Goal: Transaction & Acquisition: Book appointment/travel/reservation

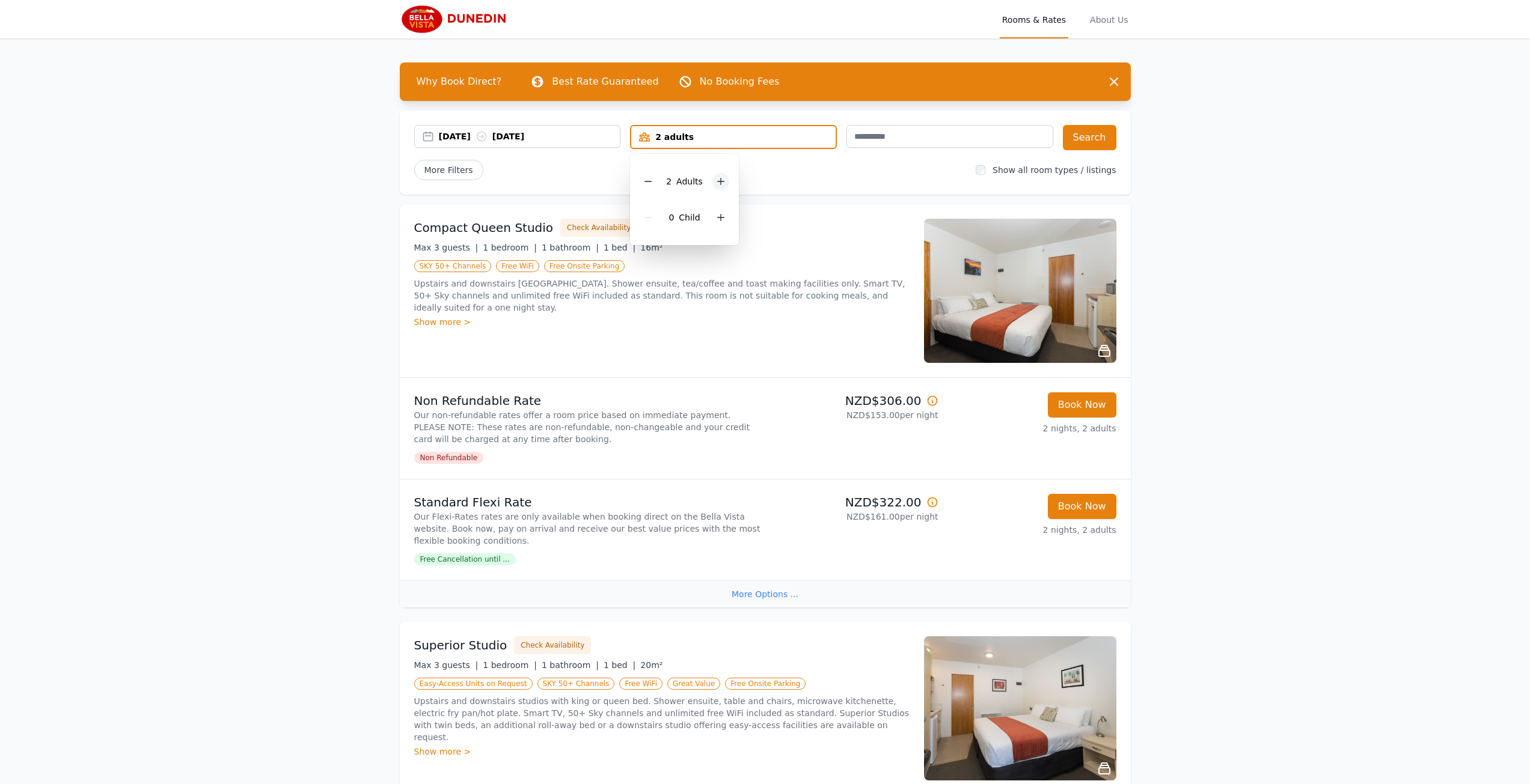
click at [724, 180] on icon at bounding box center [720, 181] width 10 height 10
click at [1094, 134] on button "Search" at bounding box center [1089, 137] width 53 height 26
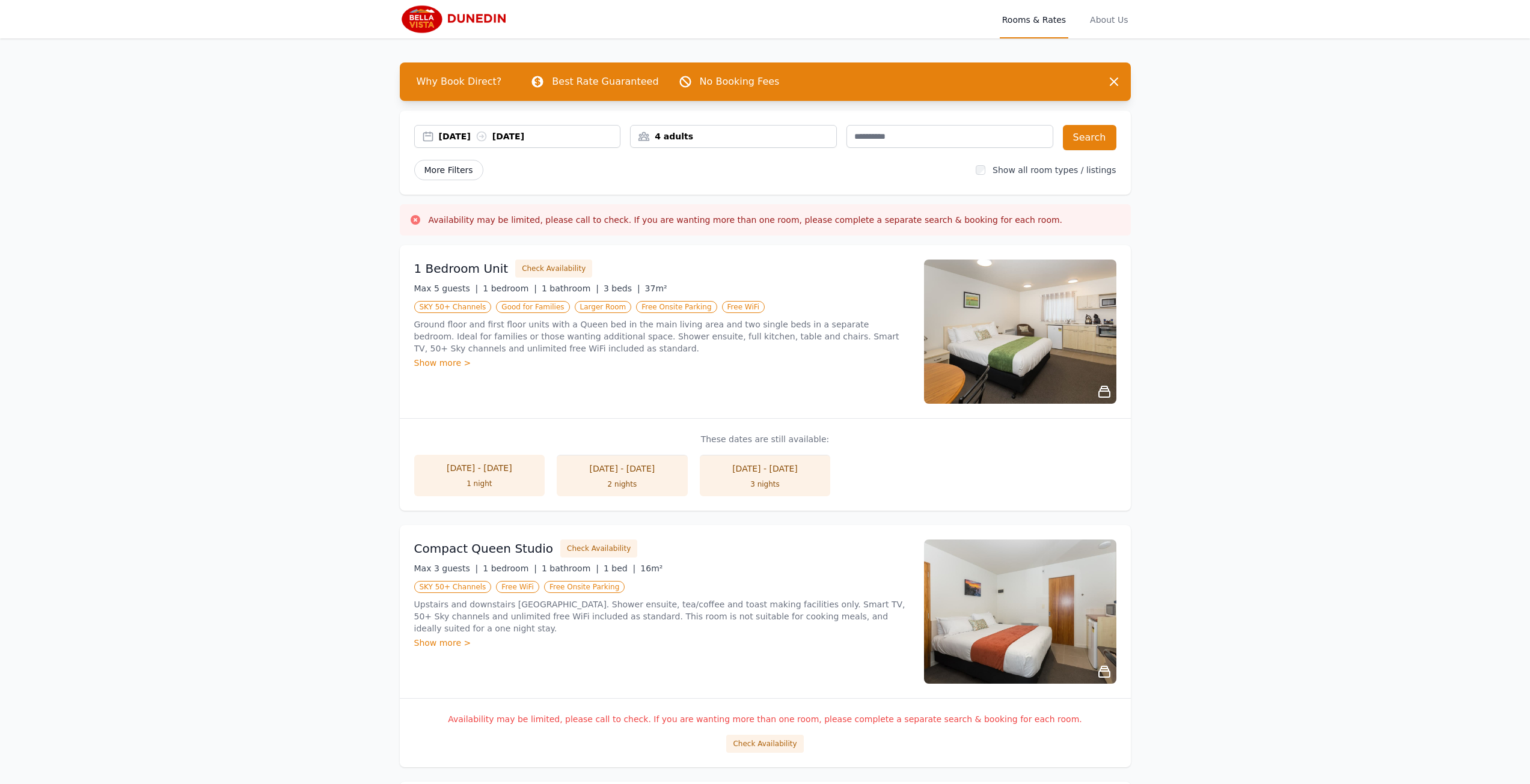
click at [443, 167] on span "More Filters" at bounding box center [448, 170] width 69 height 20
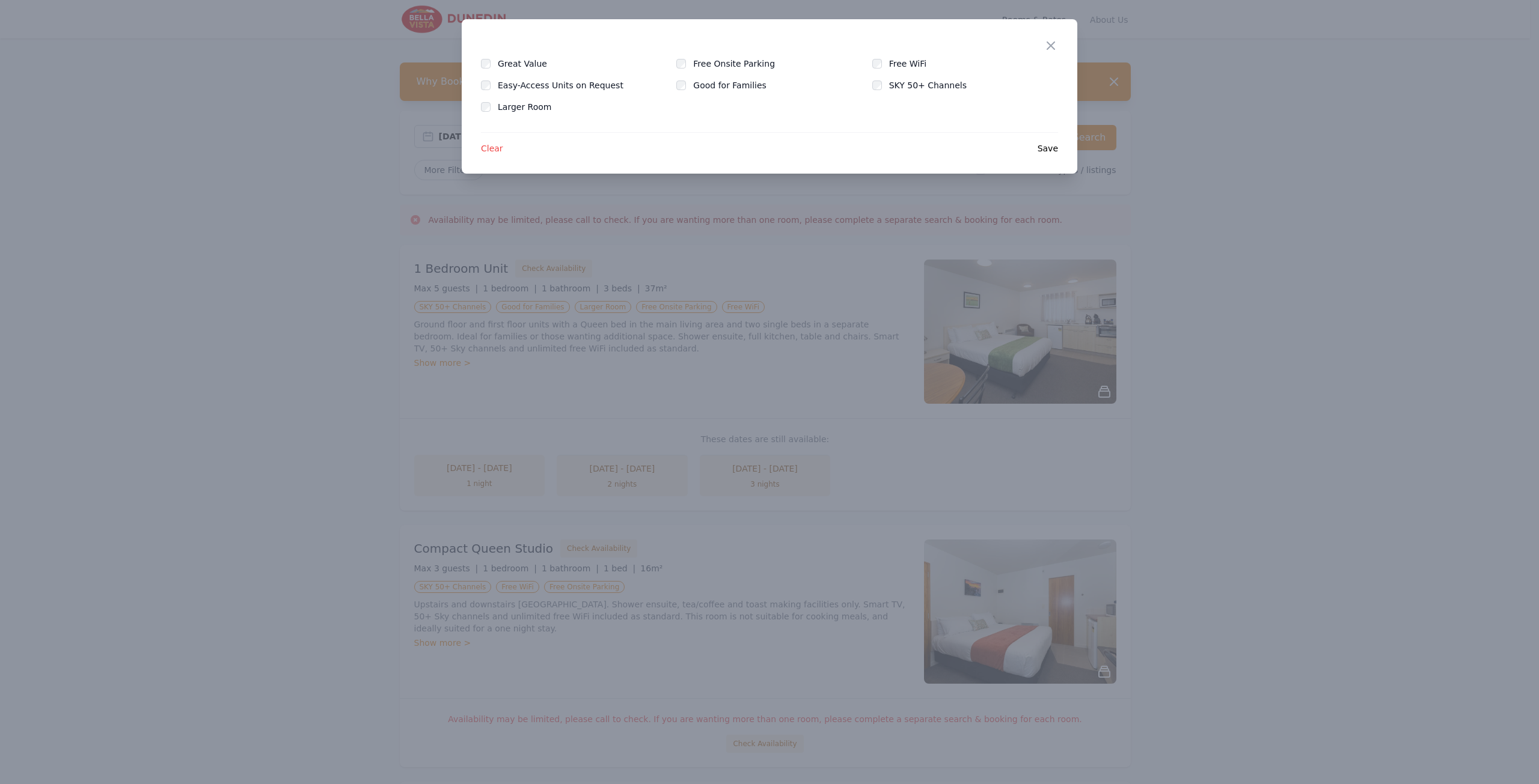
click at [1055, 148] on span "Save" at bounding box center [1047, 149] width 20 height 12
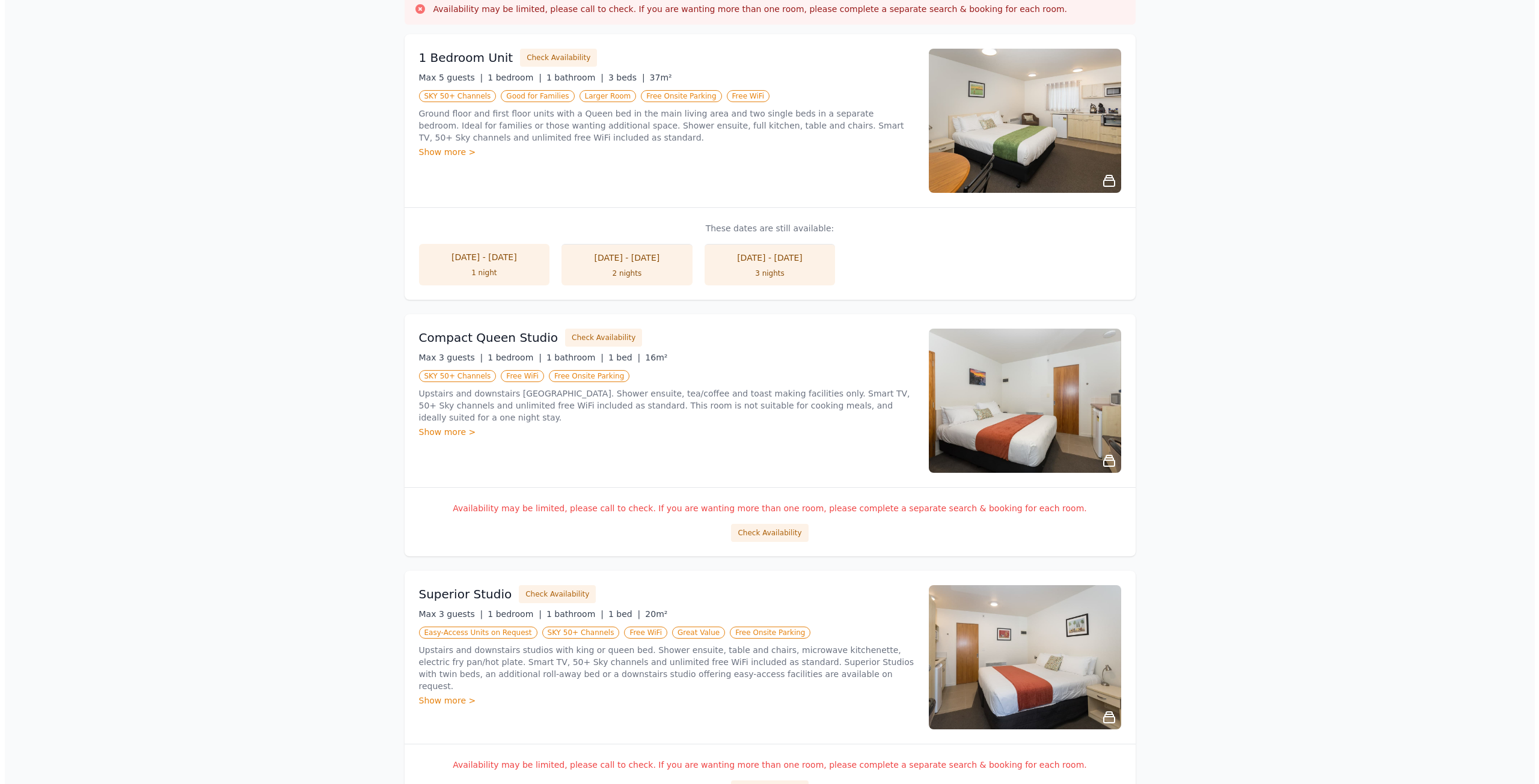
scroll to position [345, 0]
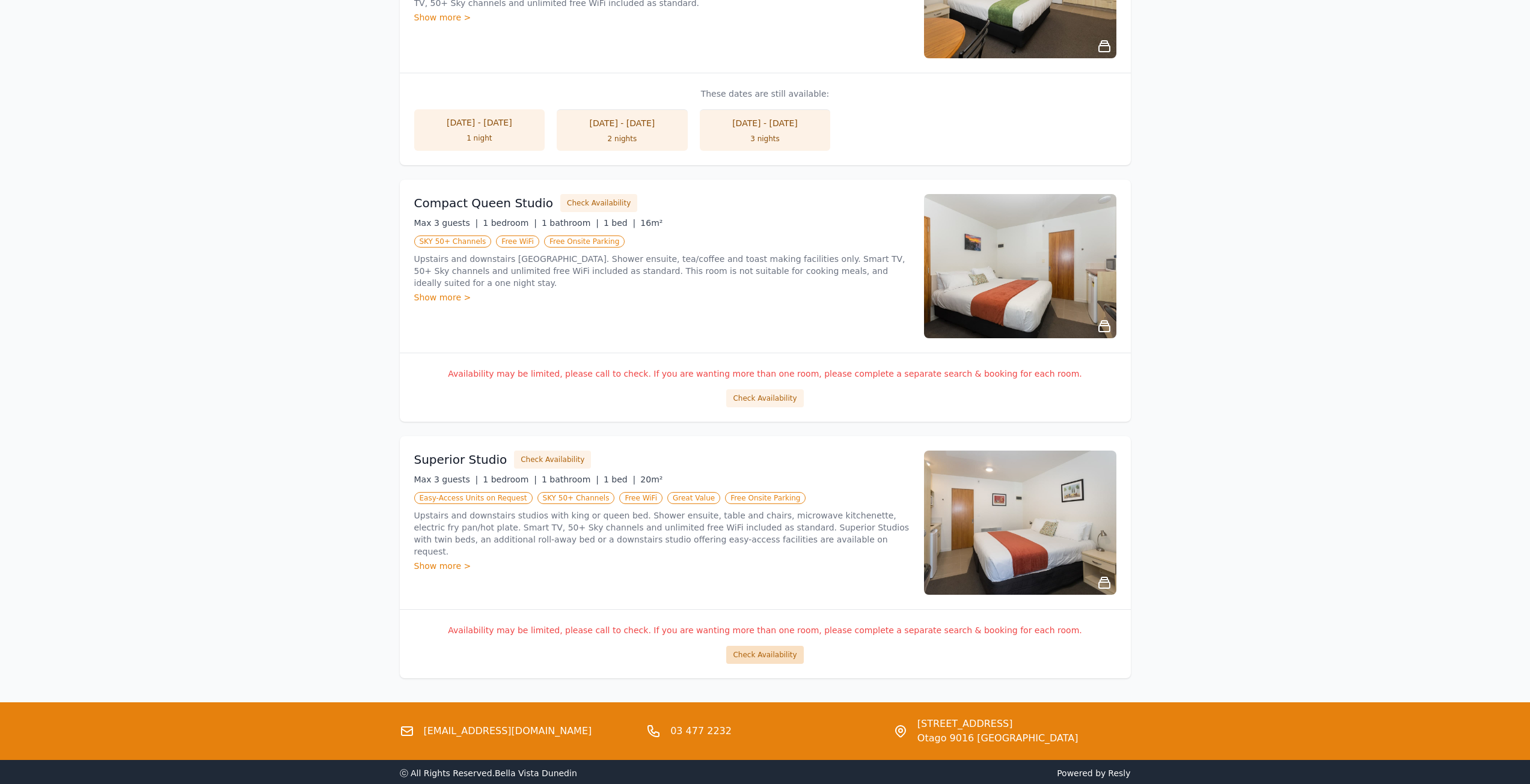
click at [768, 659] on button "Check Availability" at bounding box center [765, 655] width 77 height 18
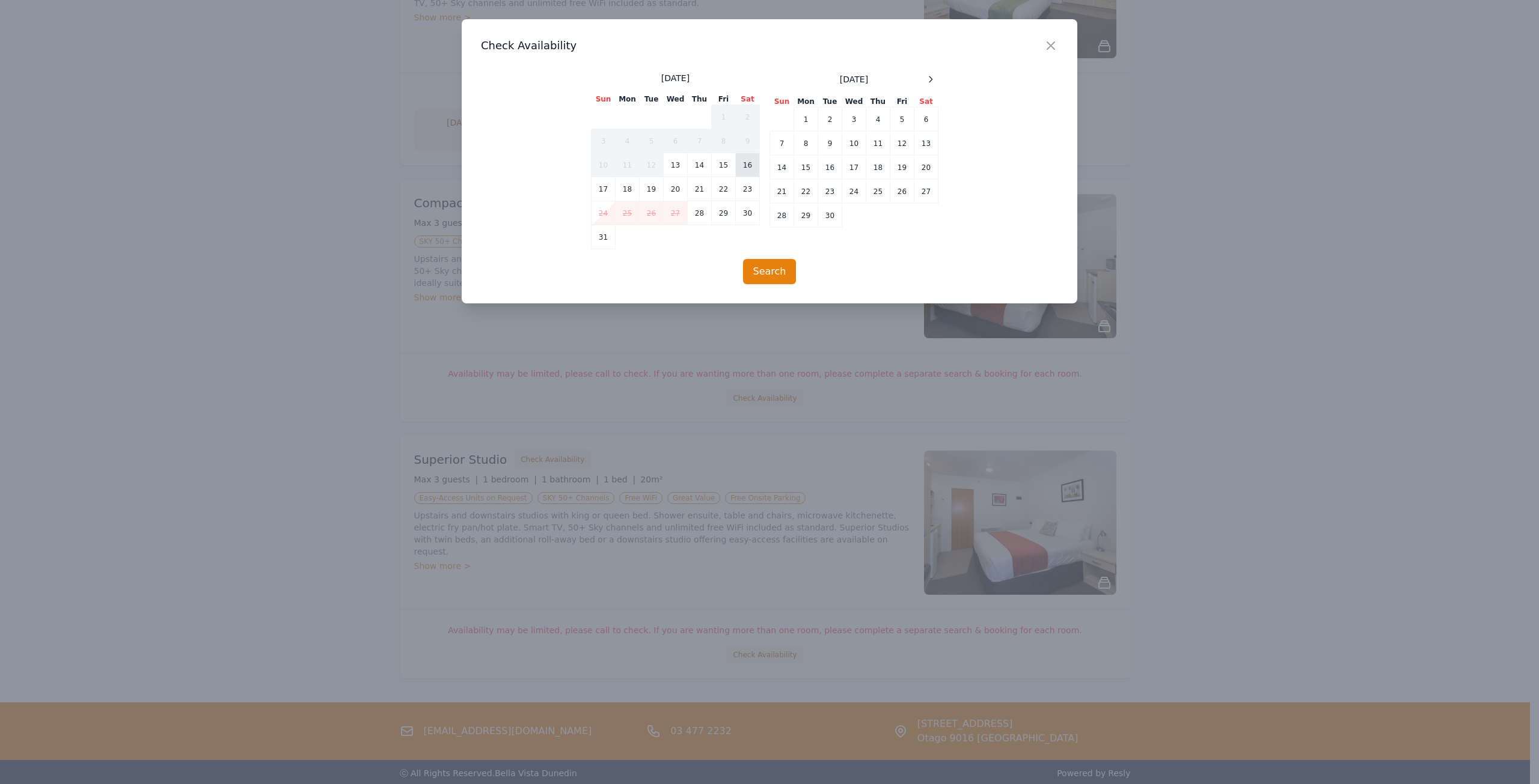
click at [750, 167] on td "16" at bounding box center [748, 165] width 24 height 24
click at [625, 186] on td "18" at bounding box center [628, 189] width 24 height 24
click at [771, 268] on button "Search" at bounding box center [769, 272] width 53 height 26
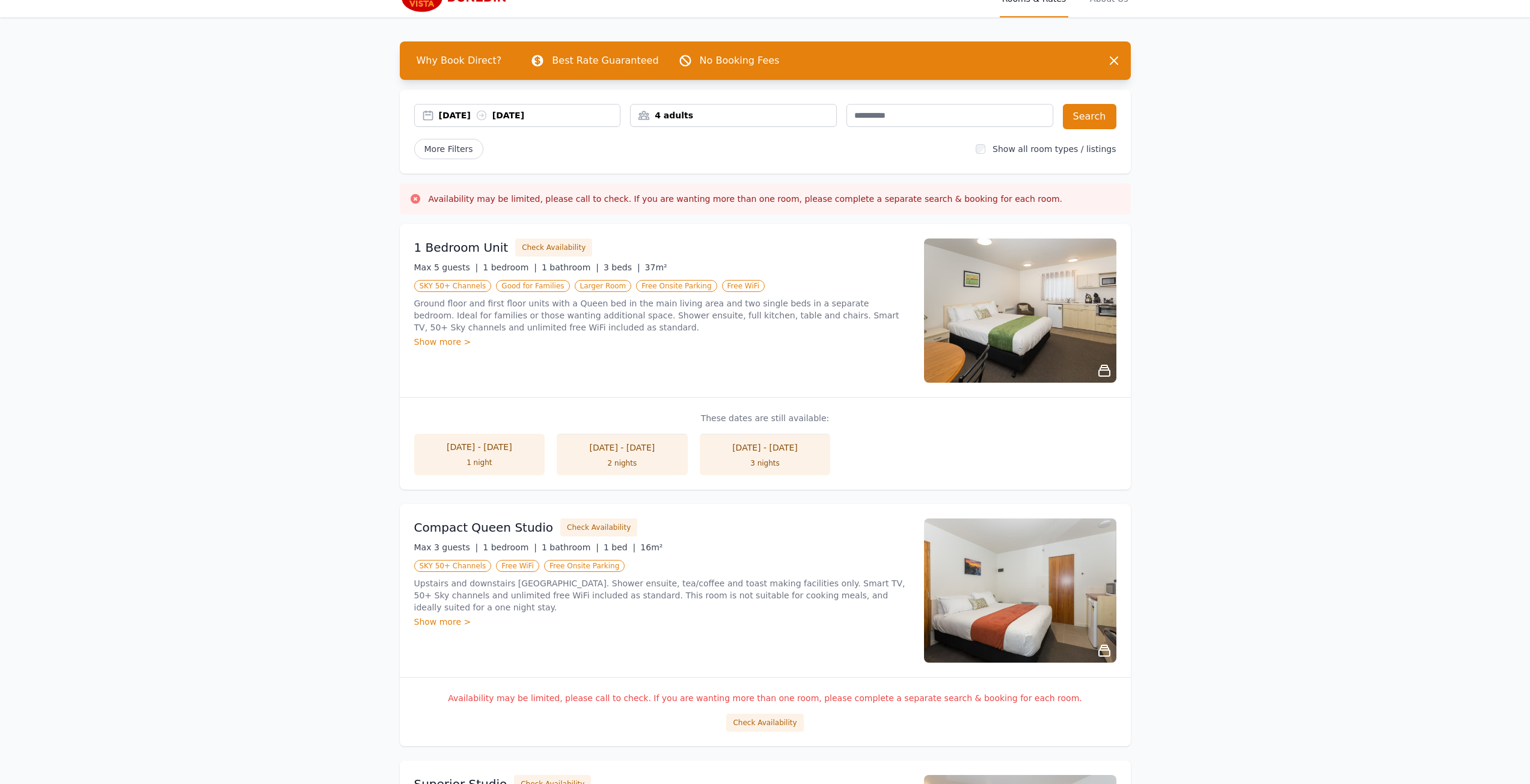
scroll to position [0, 0]
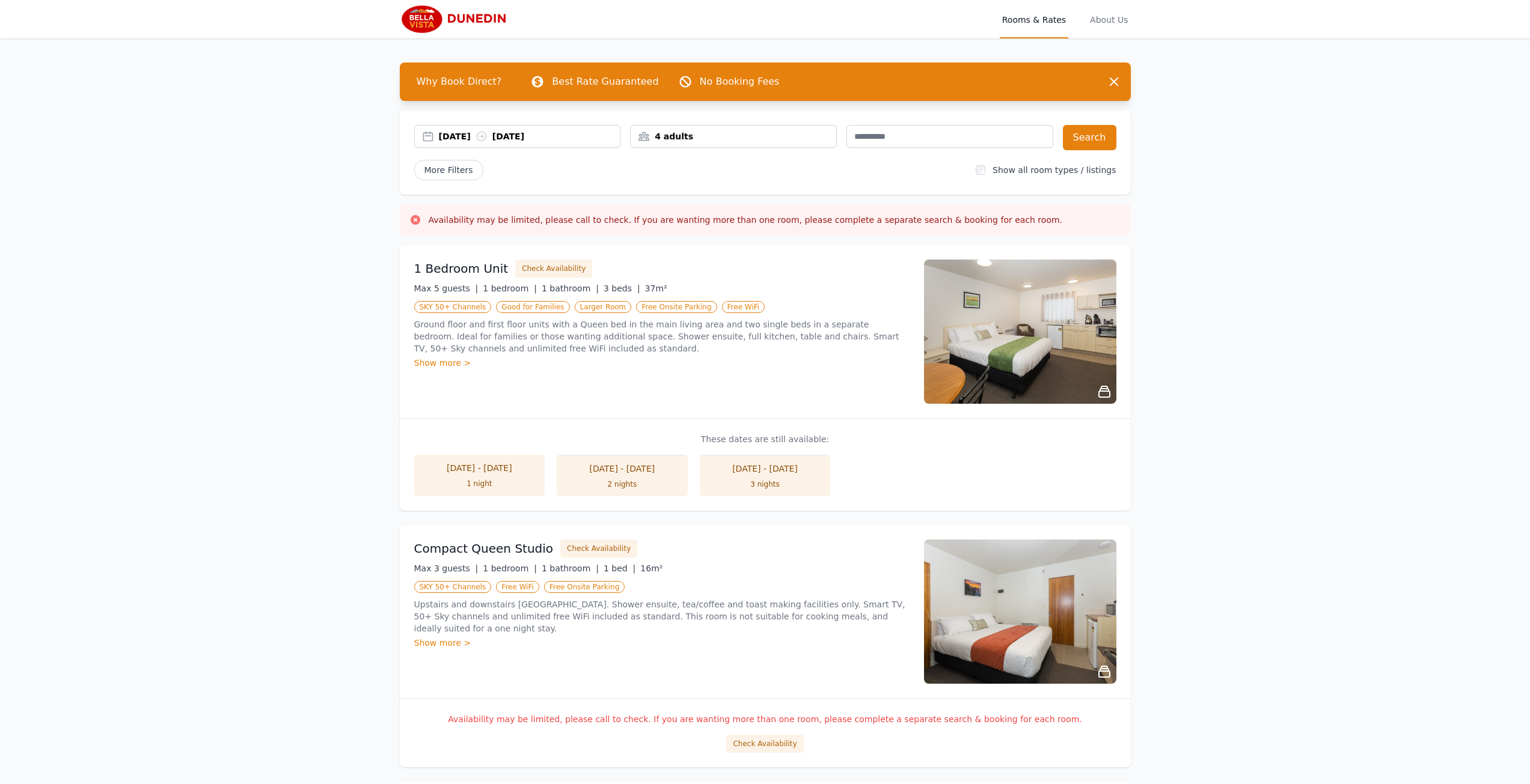
click at [690, 134] on div "4 adults" at bounding box center [734, 137] width 206 height 12
click at [650, 180] on icon at bounding box center [647, 181] width 10 height 10
click at [649, 182] on icon at bounding box center [648, 182] width 7 height 0
click at [1101, 137] on button "Search" at bounding box center [1089, 137] width 53 height 26
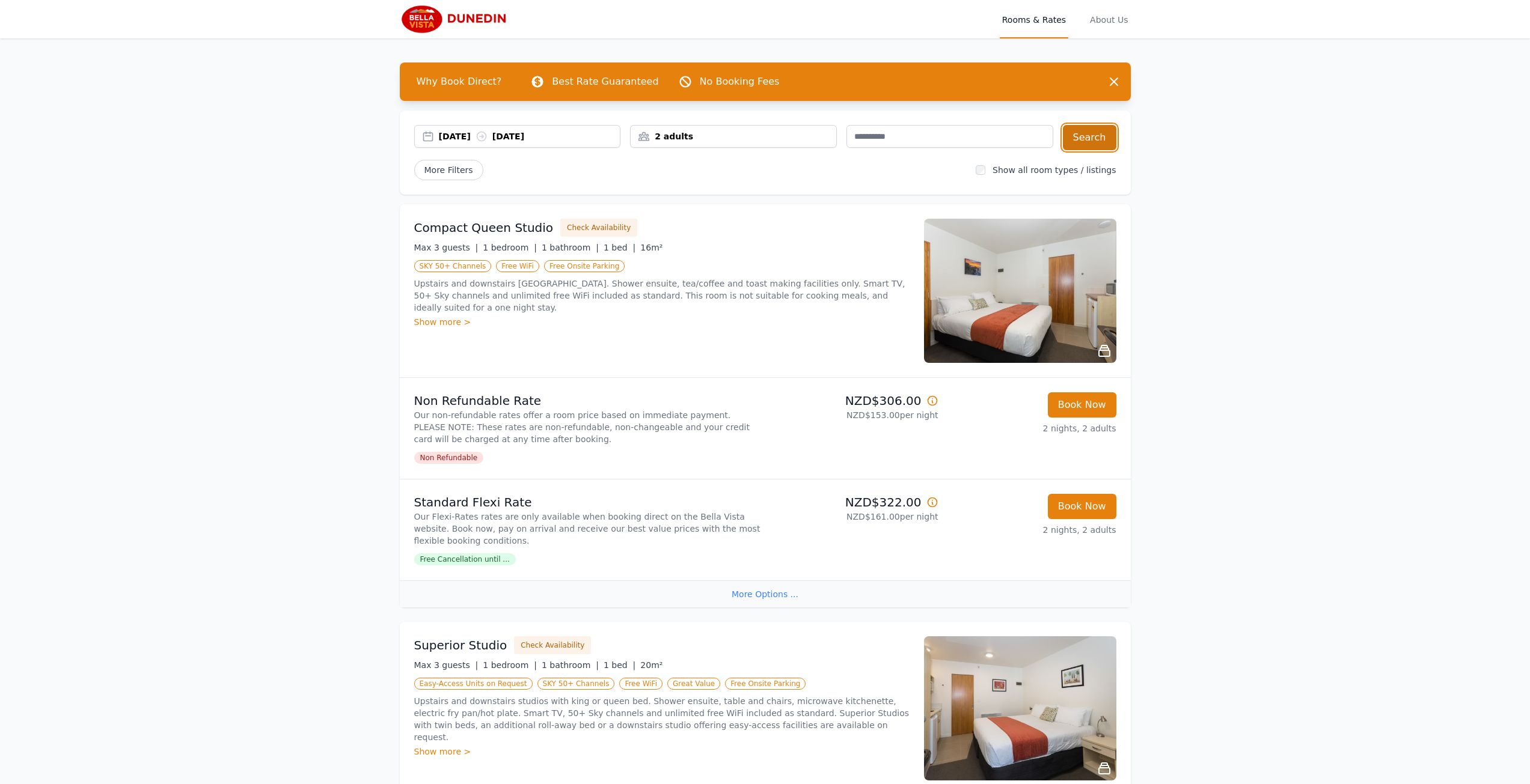
click at [1094, 141] on button "Search" at bounding box center [1089, 137] width 53 height 26
